Goal: Task Accomplishment & Management: Manage account settings

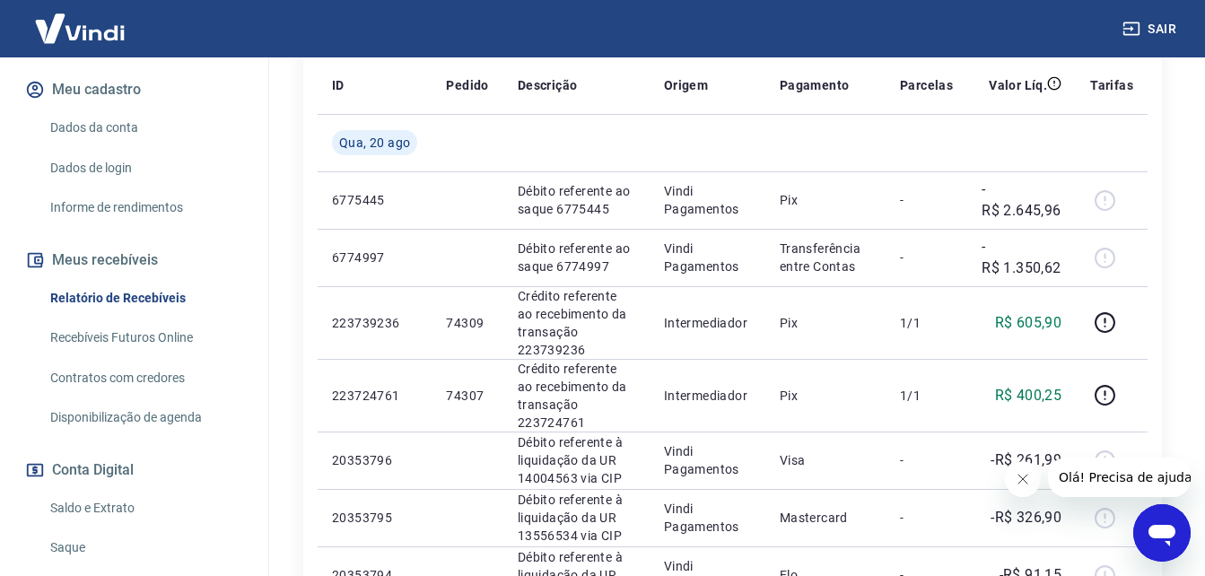
scroll to position [215, 0]
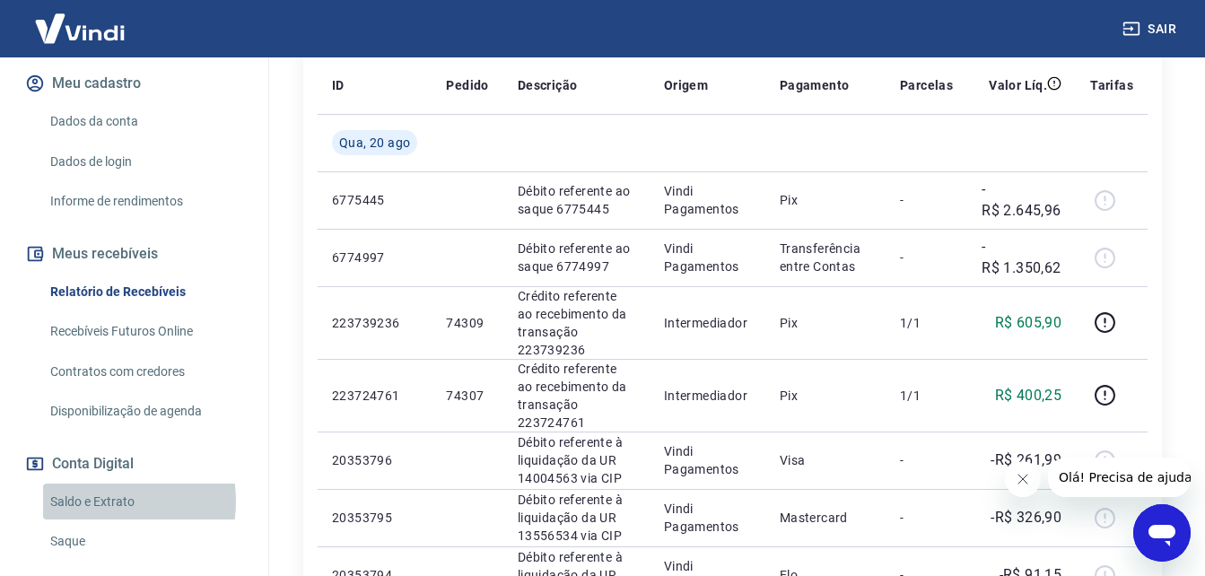
click at [95, 519] on link "Saldo e Extrato" at bounding box center [145, 501] width 204 height 37
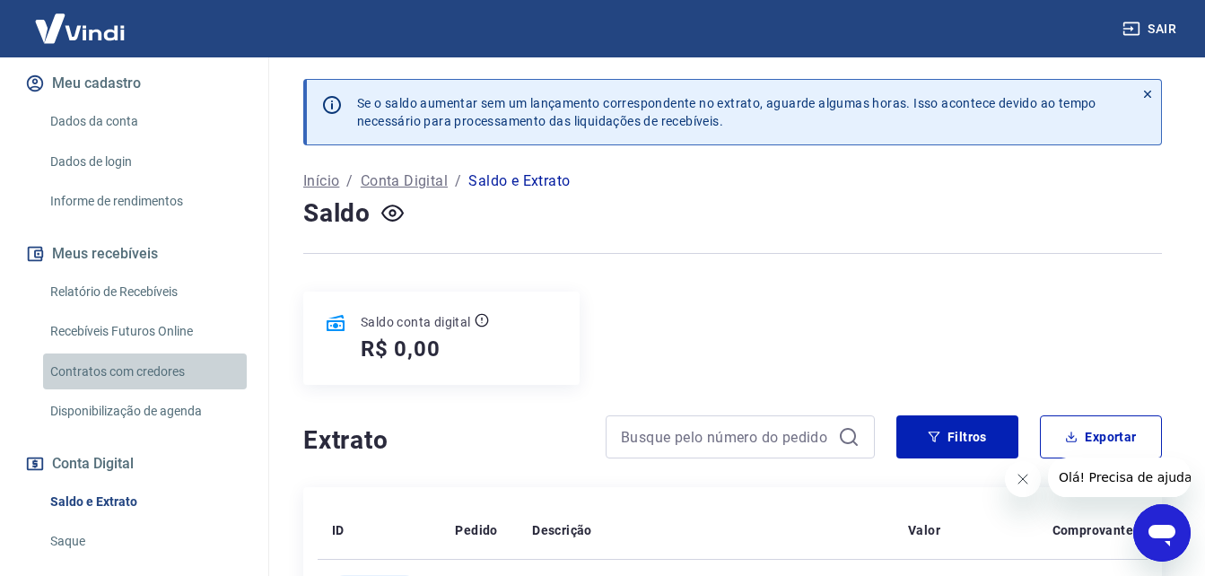
click at [152, 390] on link "Contratos com credores" at bounding box center [145, 371] width 204 height 37
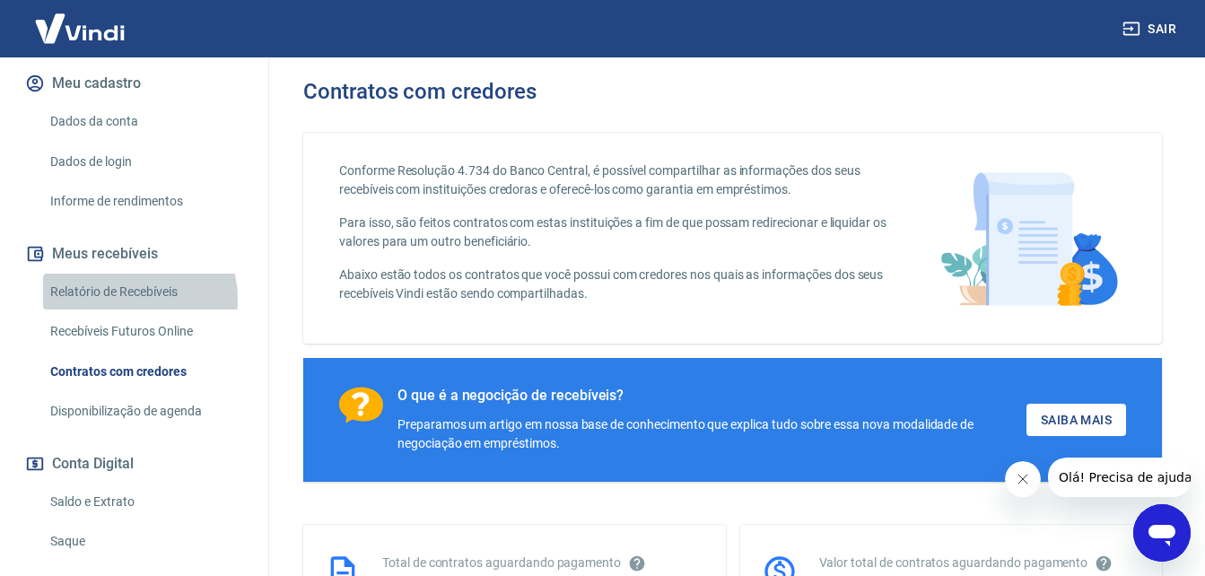
click at [124, 310] on link "Relatório de Recebíveis" at bounding box center [145, 292] width 204 height 37
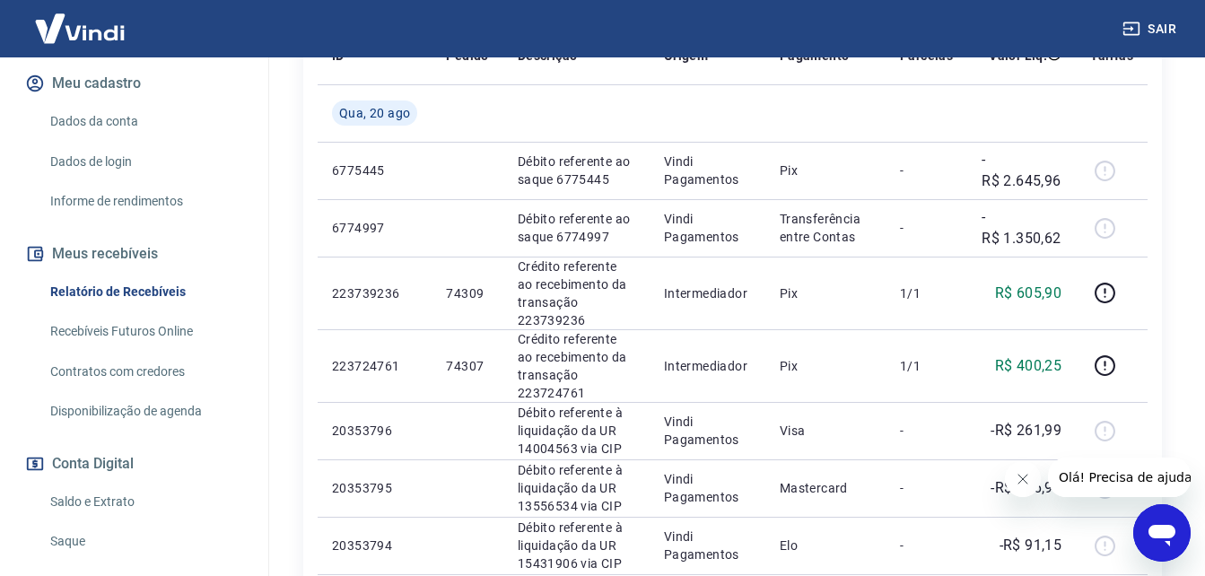
scroll to position [360, 0]
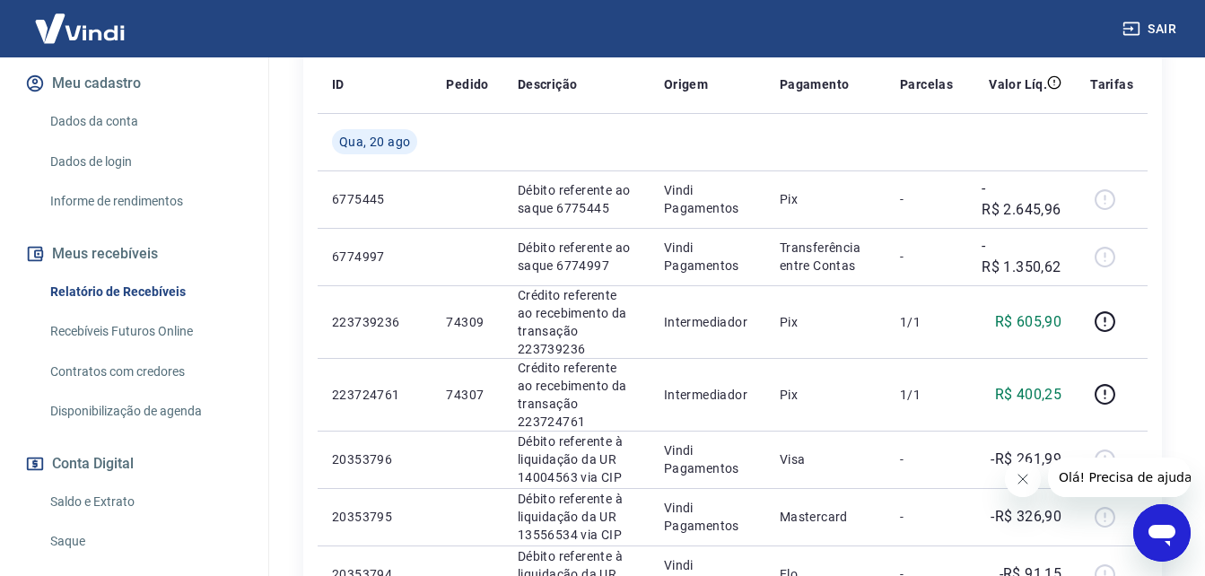
click at [1021, 477] on icon "Fechar mensagem da empresa" at bounding box center [1021, 479] width 14 height 14
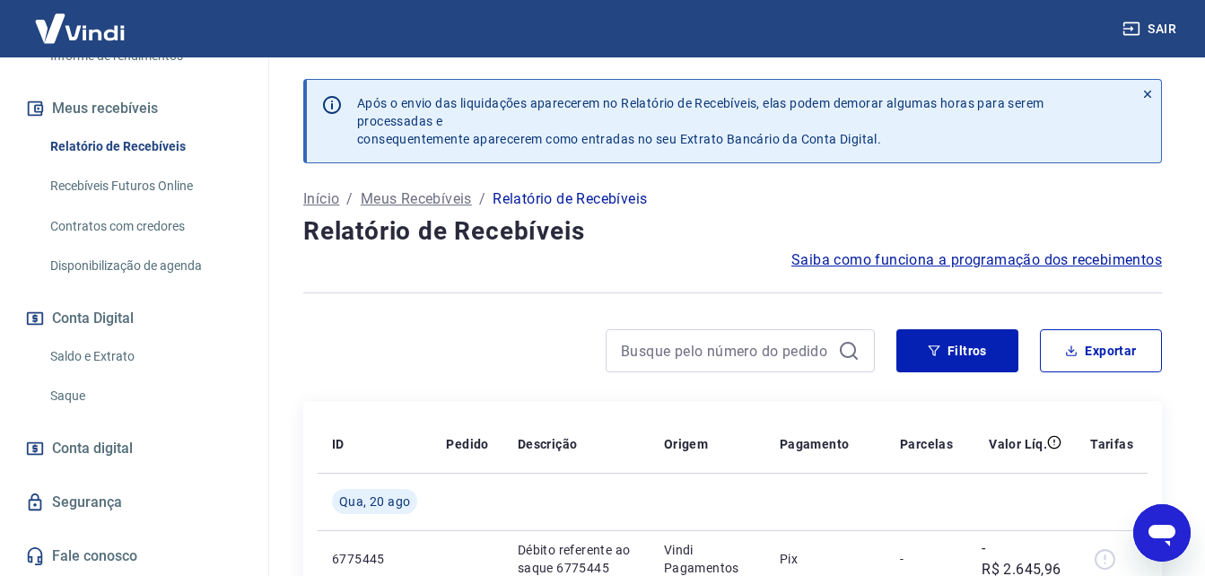
scroll to position [379, 0]
click at [65, 393] on link "Saque" at bounding box center [145, 396] width 204 height 37
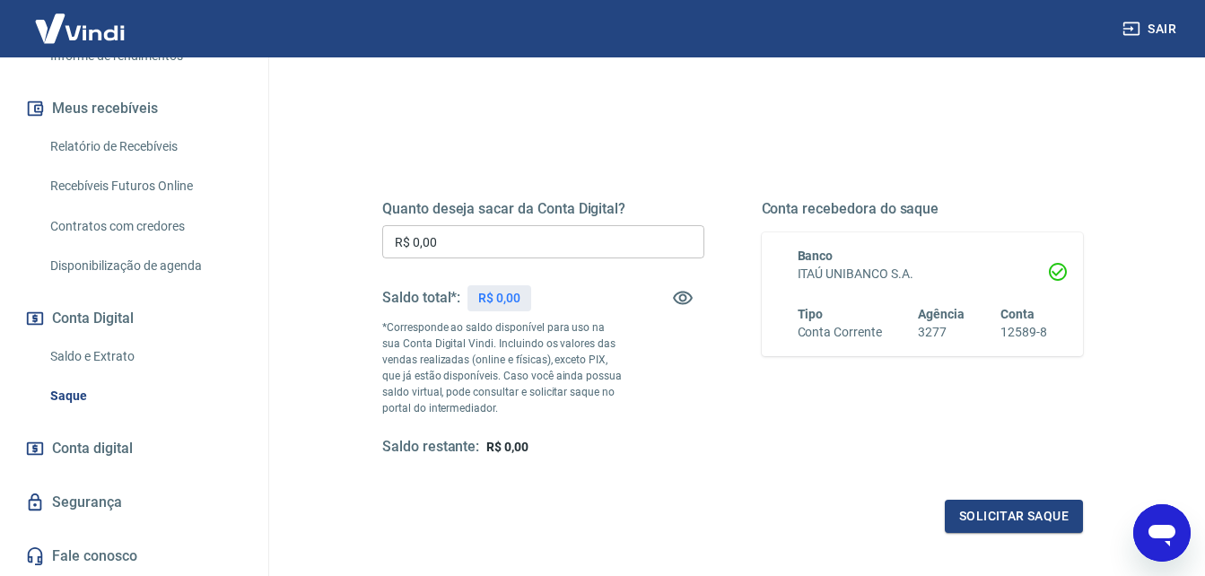
scroll to position [179, 0]
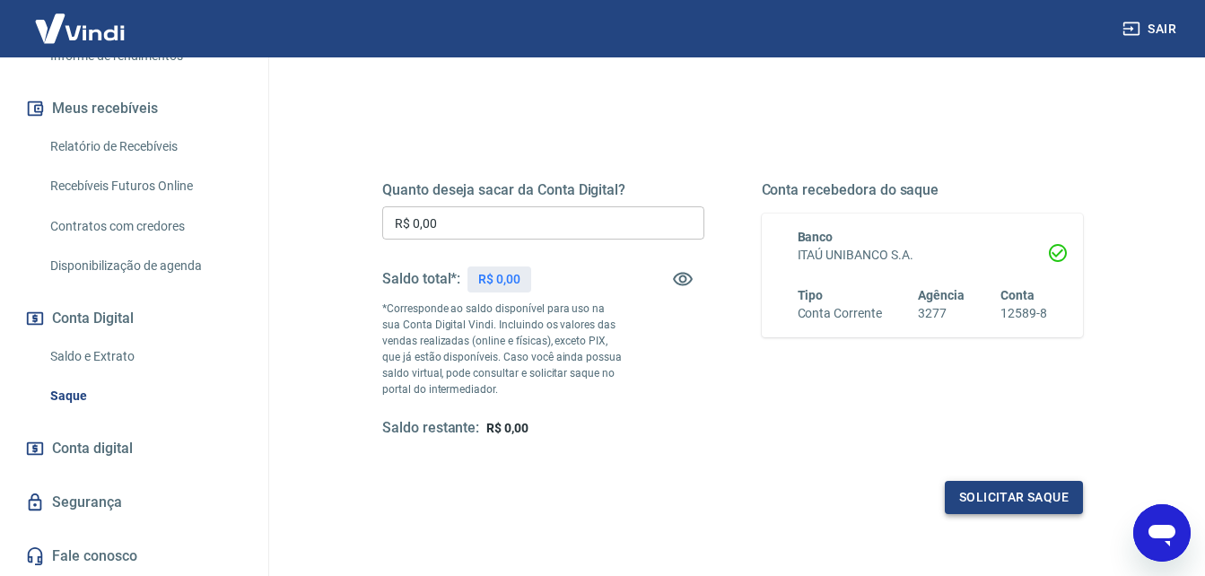
click at [984, 494] on button "Solicitar saque" at bounding box center [1014, 497] width 138 height 33
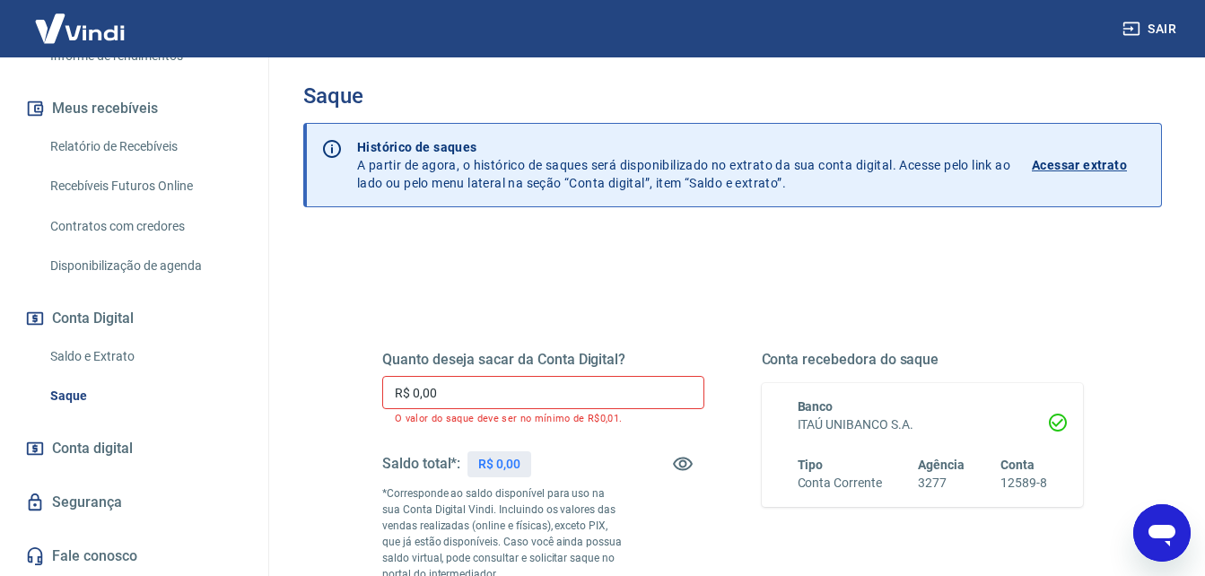
scroll to position [0, 0]
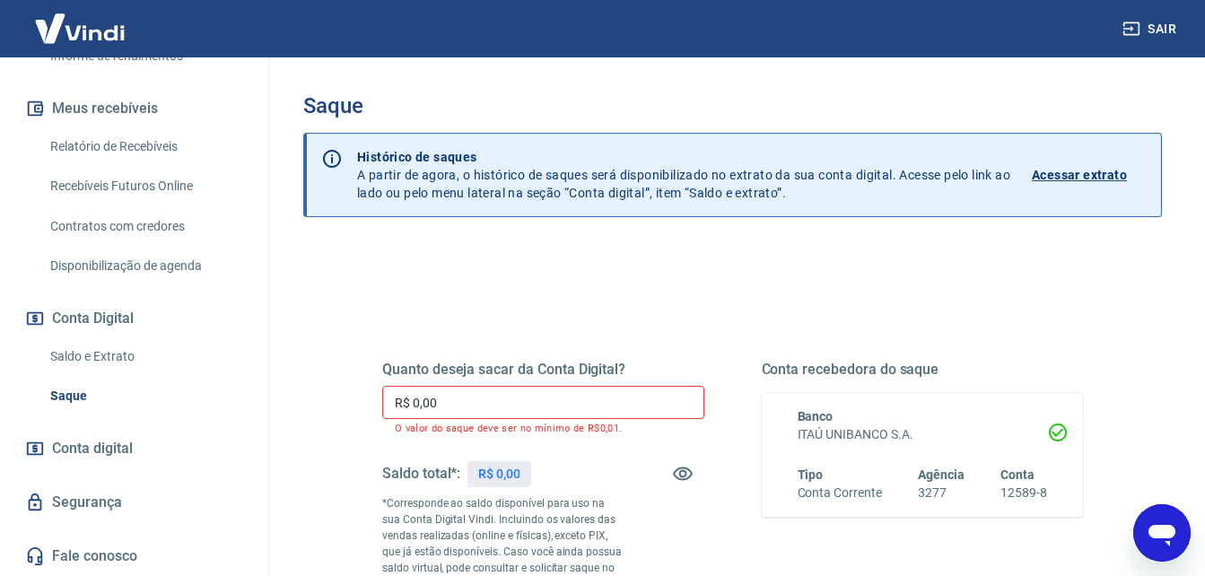
click at [1091, 170] on p "Acessar extrato" at bounding box center [1079, 175] width 95 height 18
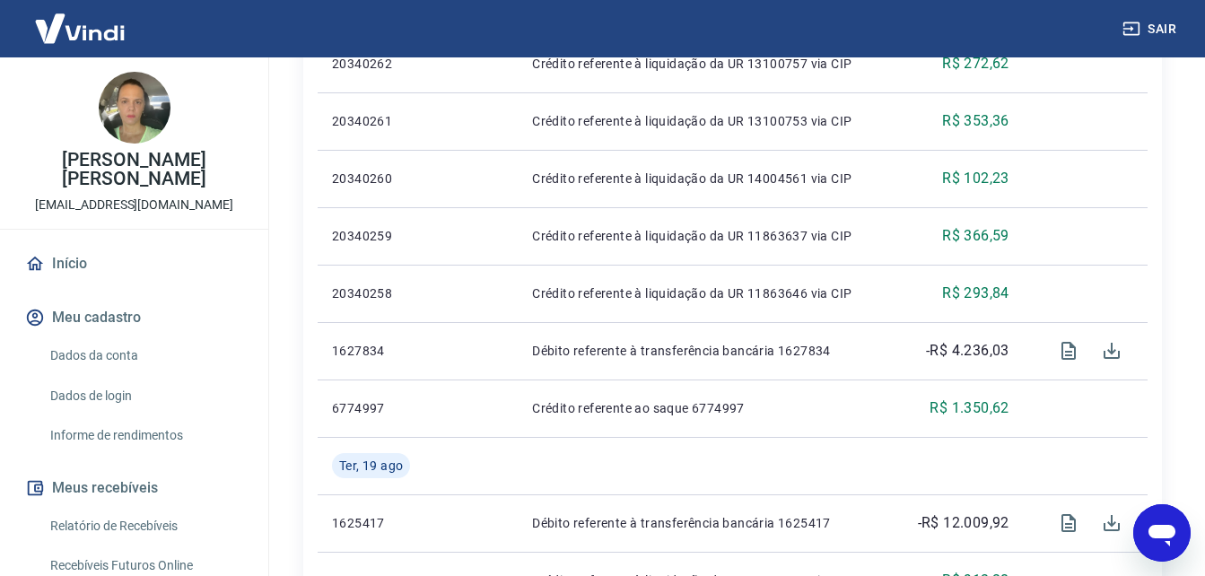
scroll to position [987, 0]
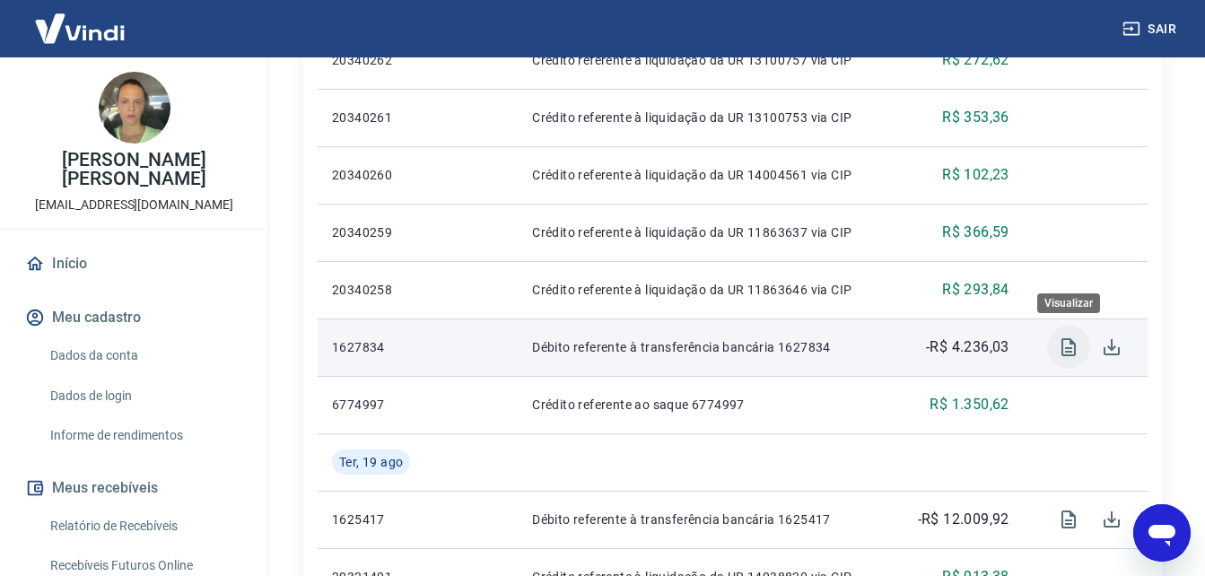
click at [1065, 351] on icon "Visualizar" at bounding box center [1068, 347] width 14 height 18
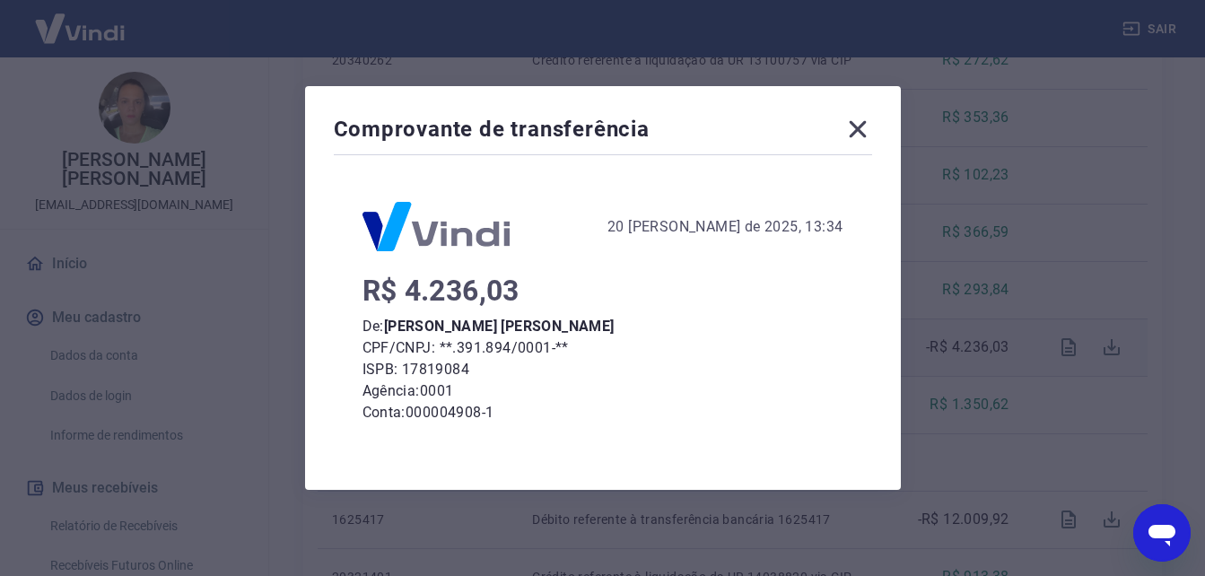
click at [865, 120] on icon at bounding box center [857, 129] width 29 height 29
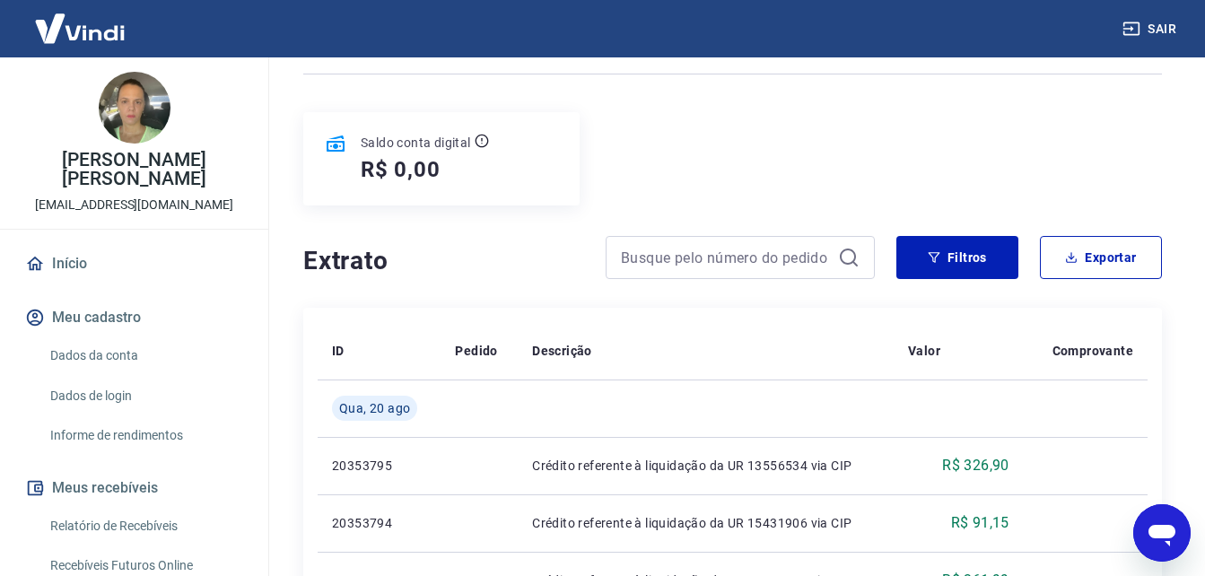
scroll to position [0, 0]
